Goal: Share content

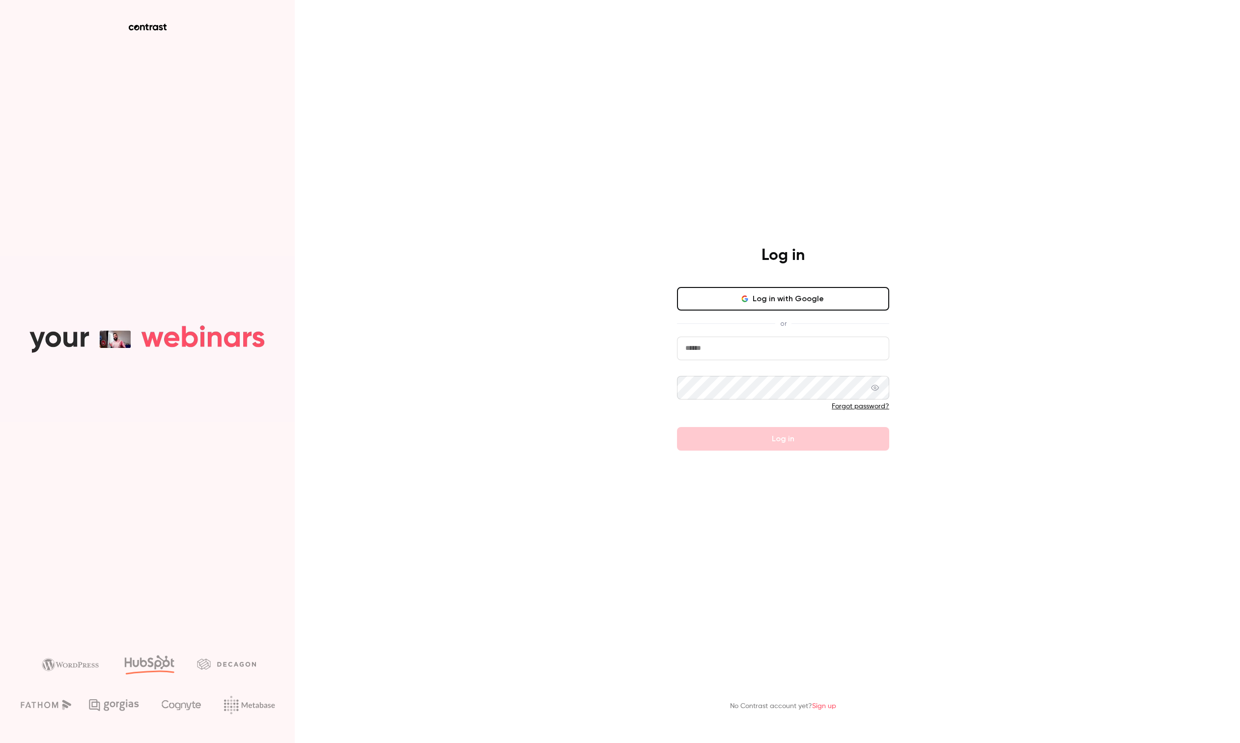
type input "**********"
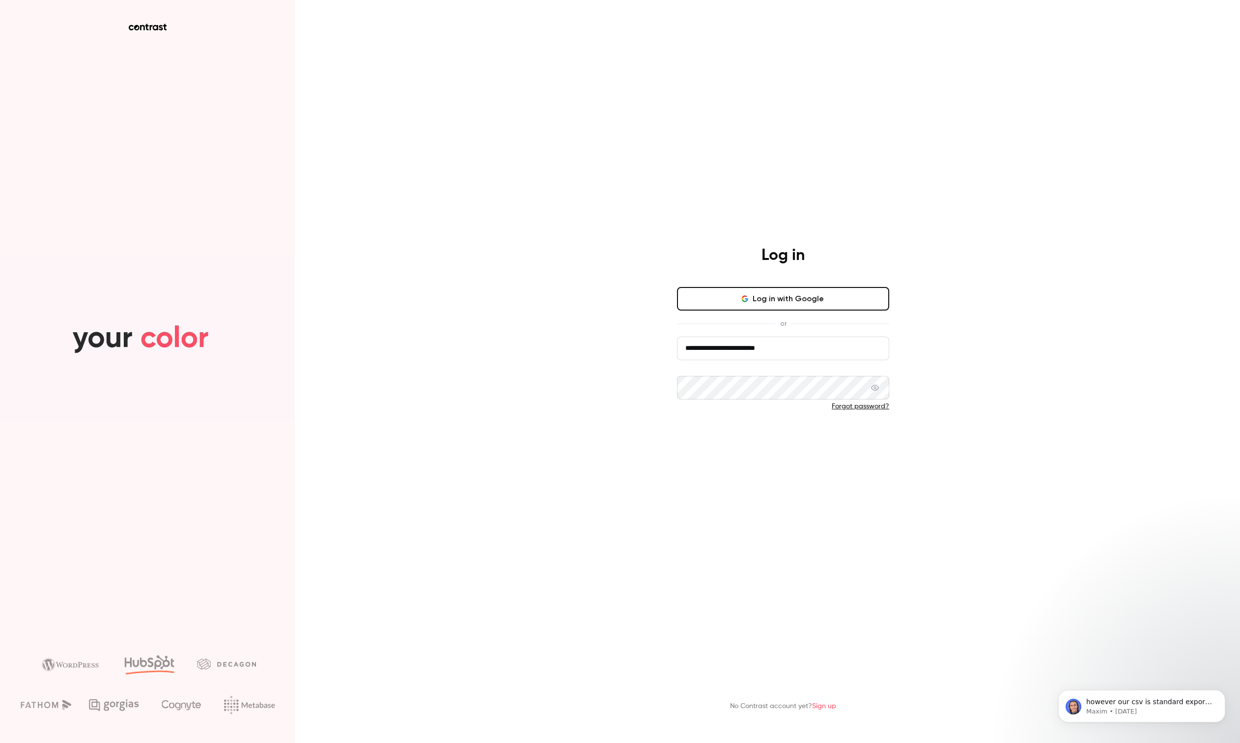
click at [781, 438] on button "Log in" at bounding box center [783, 439] width 212 height 24
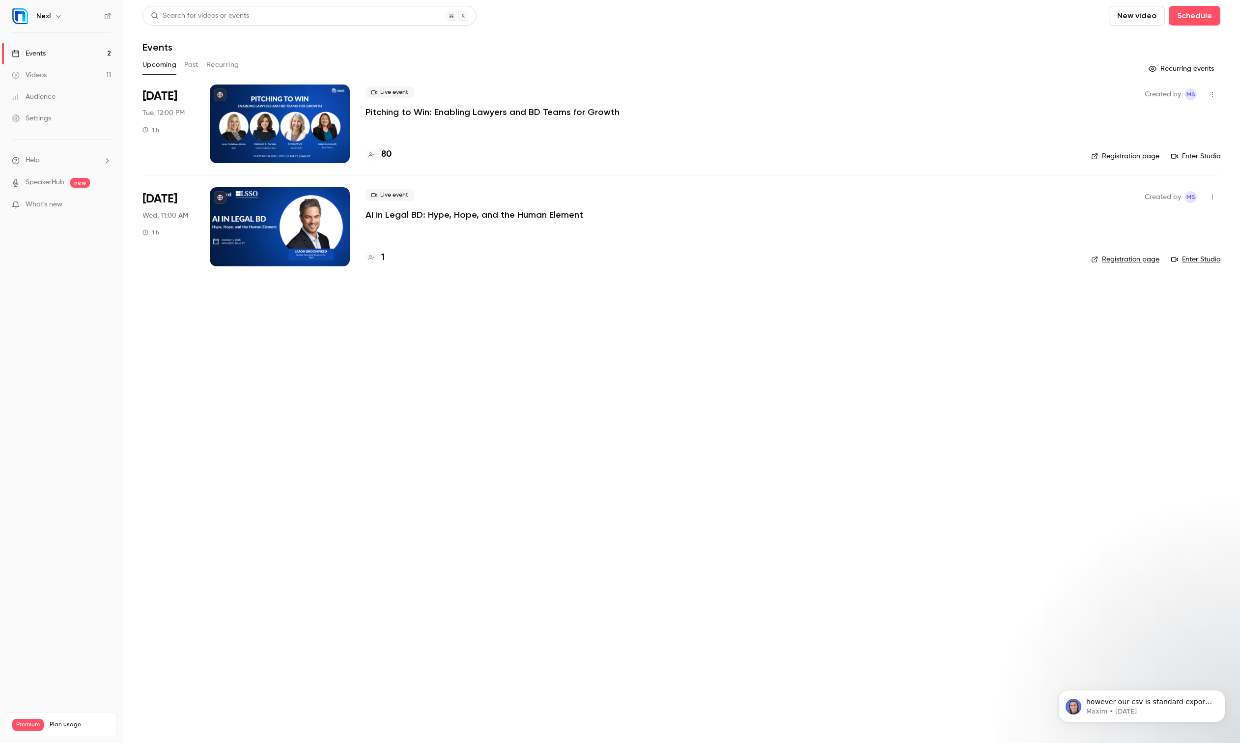
click at [30, 118] on div "Settings" at bounding box center [31, 119] width 39 height 10
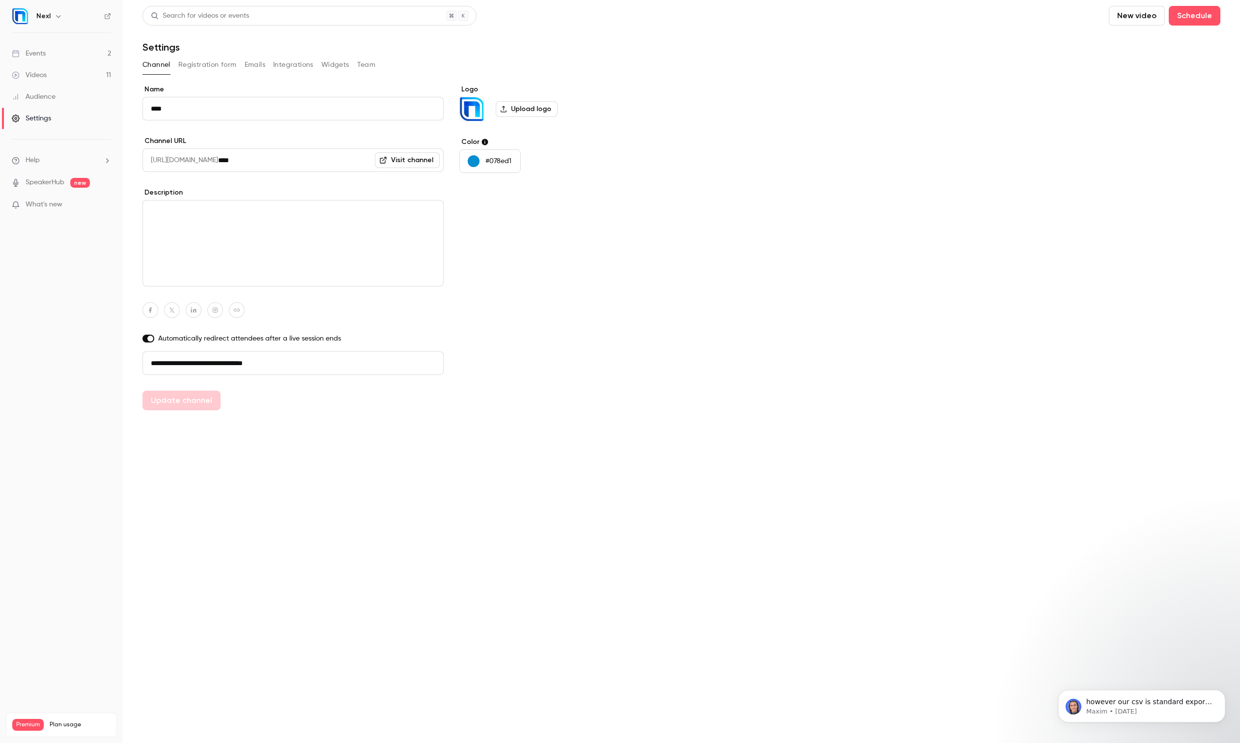
click at [367, 63] on button "Team" at bounding box center [366, 65] width 19 height 16
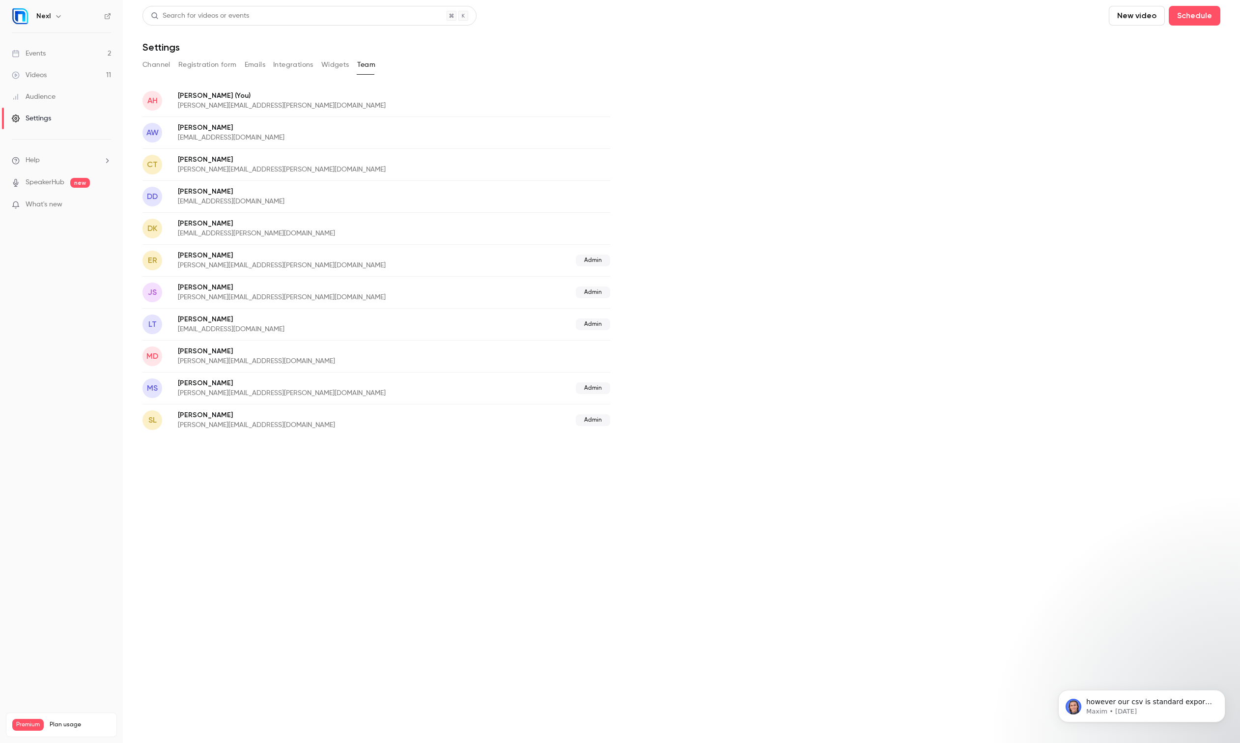
click at [38, 74] on div "Videos" at bounding box center [29, 75] width 35 height 10
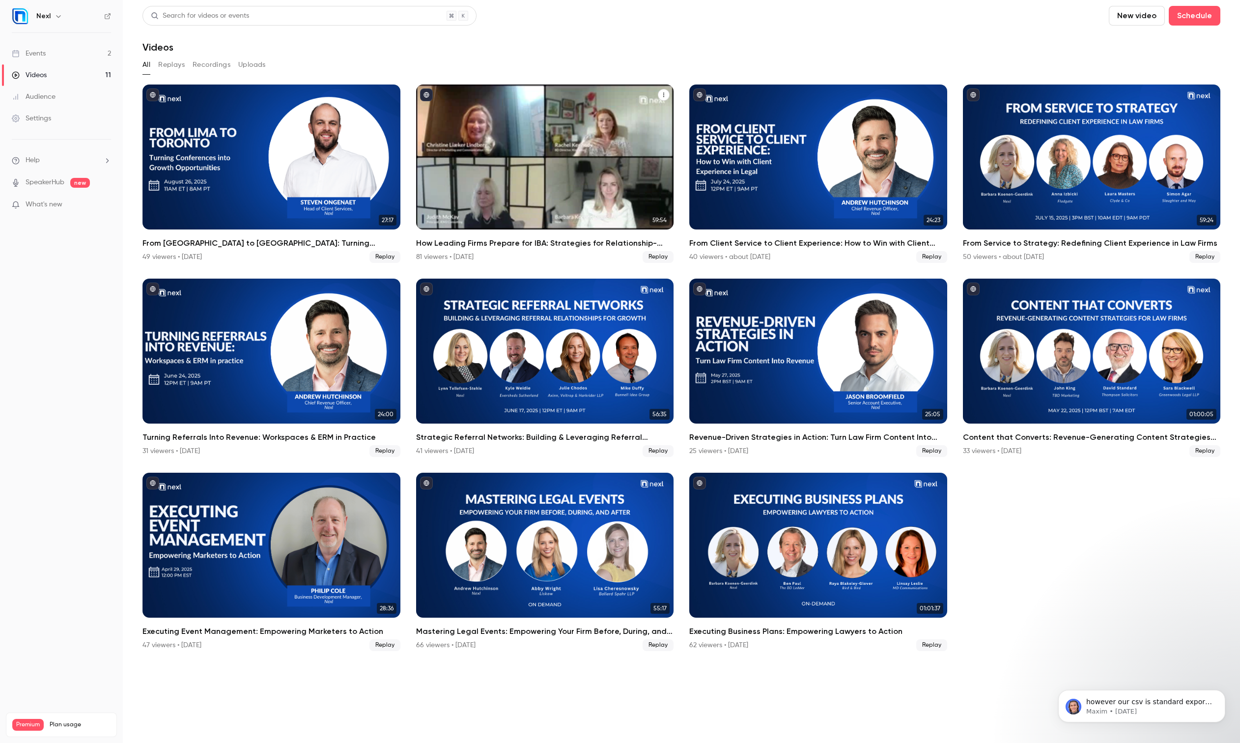
click at [522, 137] on div "How Leading Firms Prepare for IBA: Strategies for Relationship-Driven Growth" at bounding box center [545, 157] width 258 height 145
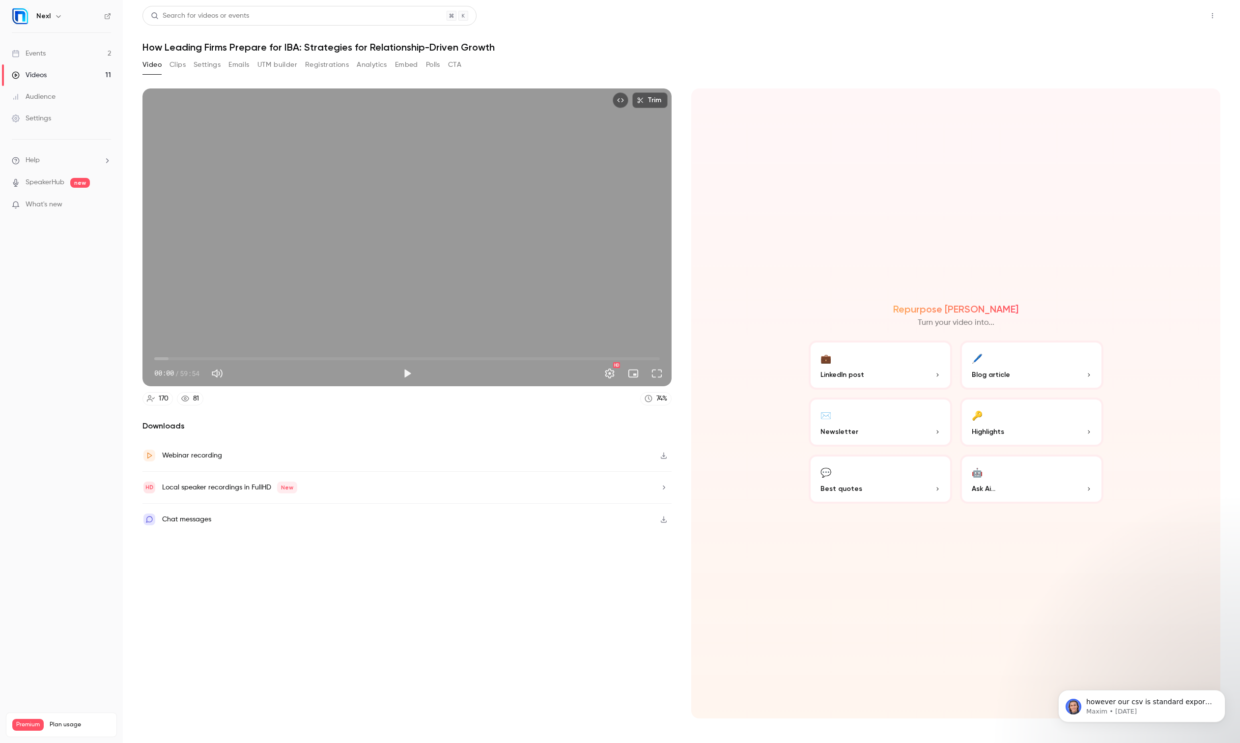
click at [1174, 16] on button "Share" at bounding box center [1177, 16] width 39 height 20
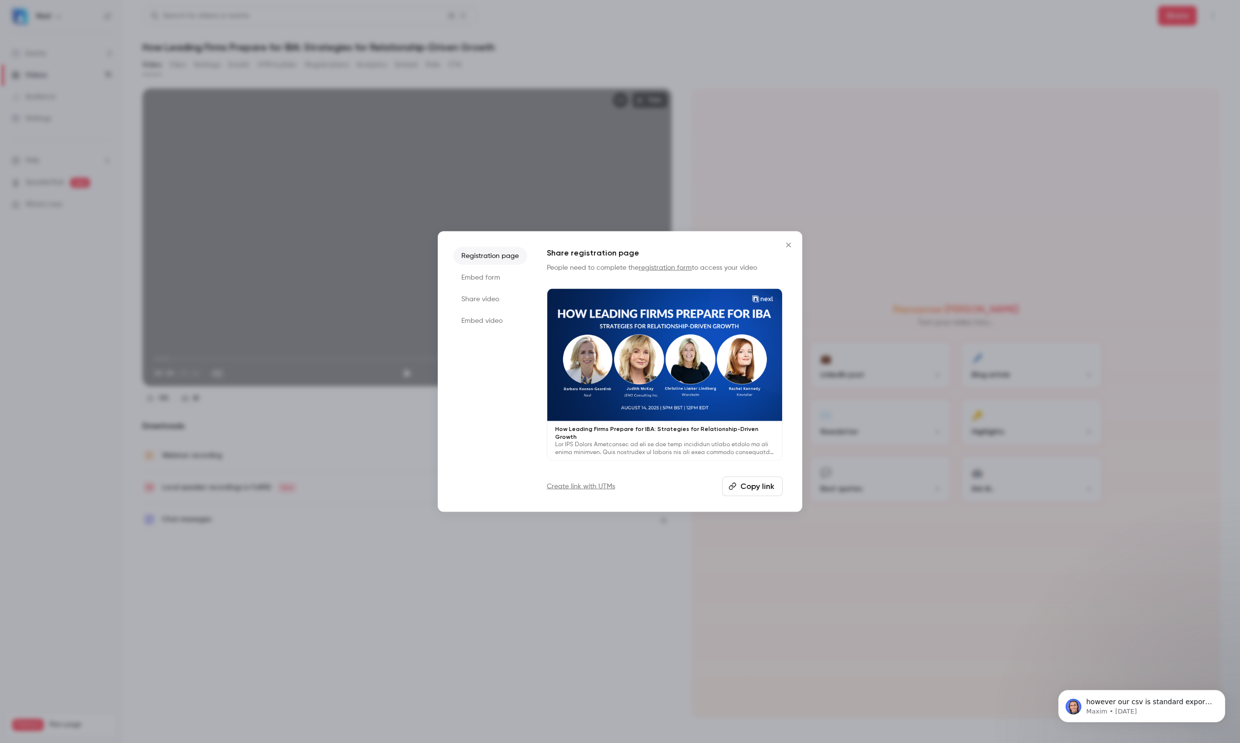
click at [481, 303] on li "Share video" at bounding box center [491, 299] width 74 height 18
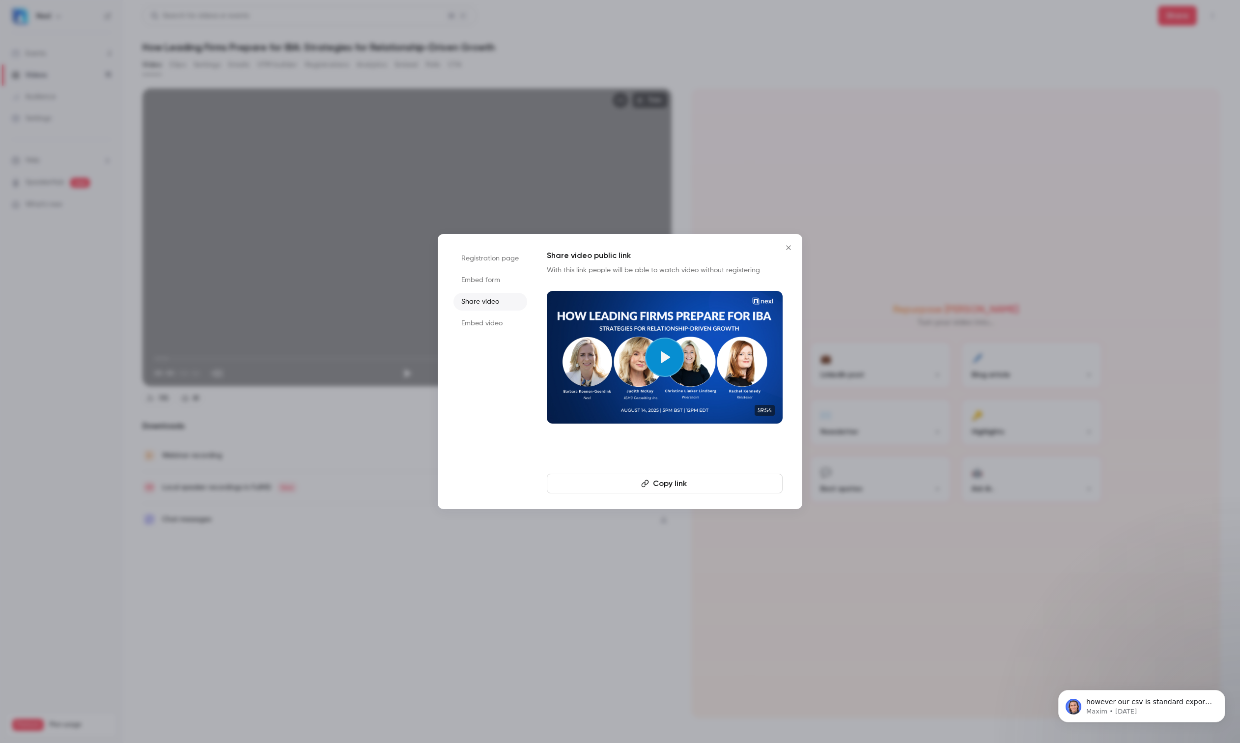
click at [518, 593] on div at bounding box center [620, 371] width 1240 height 743
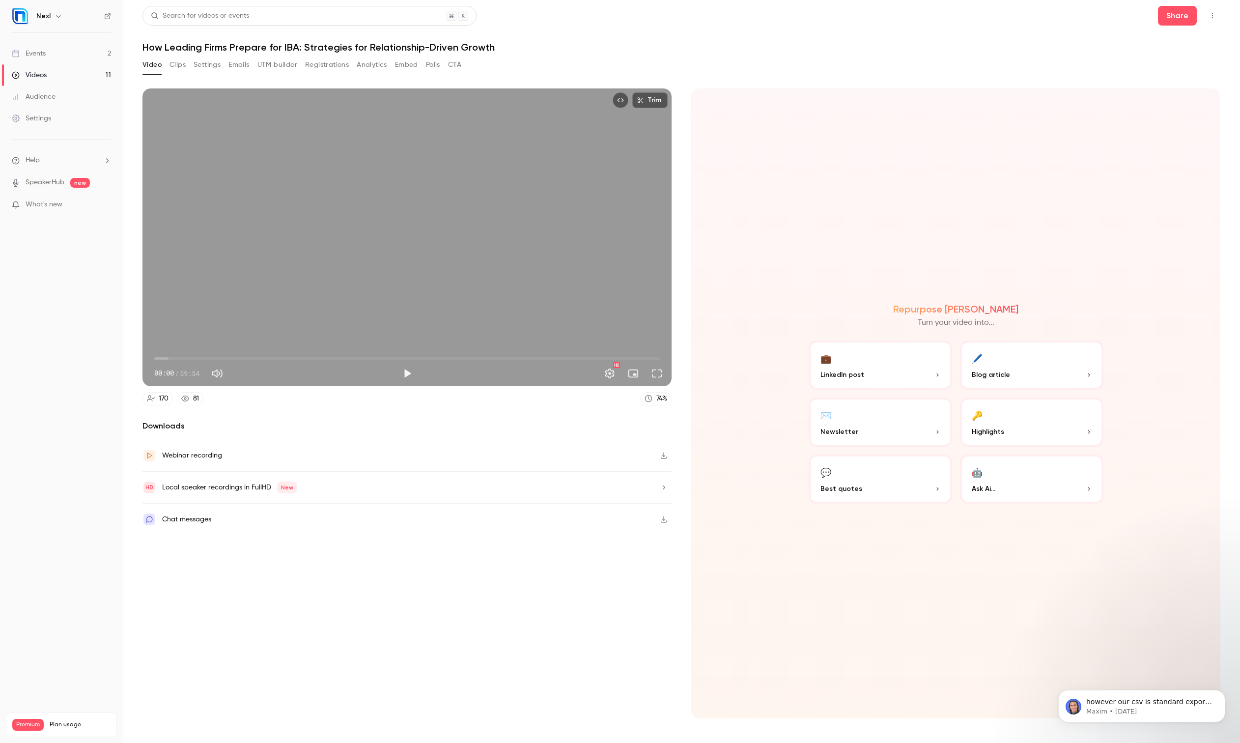
click at [660, 492] on button "button" at bounding box center [664, 488] width 16 height 16
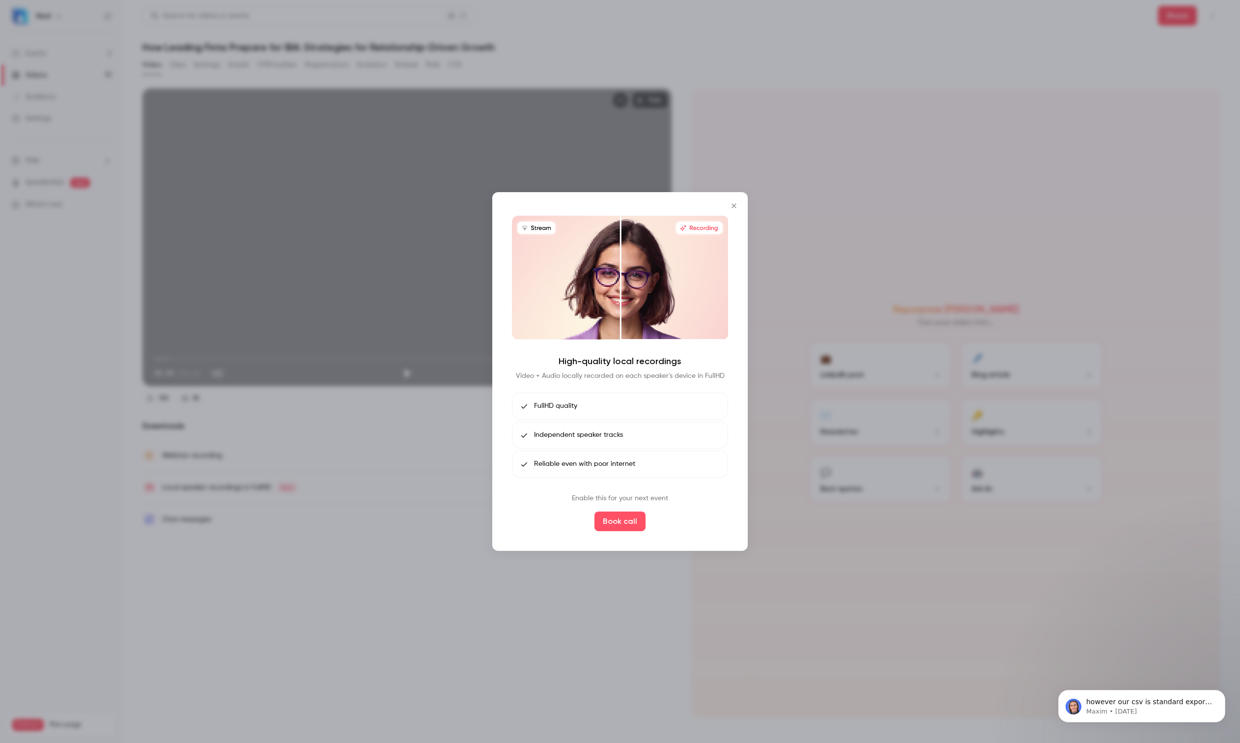
click at [736, 203] on icon "Close" at bounding box center [734, 206] width 12 height 8
